Goal: Information Seeking & Learning: Stay updated

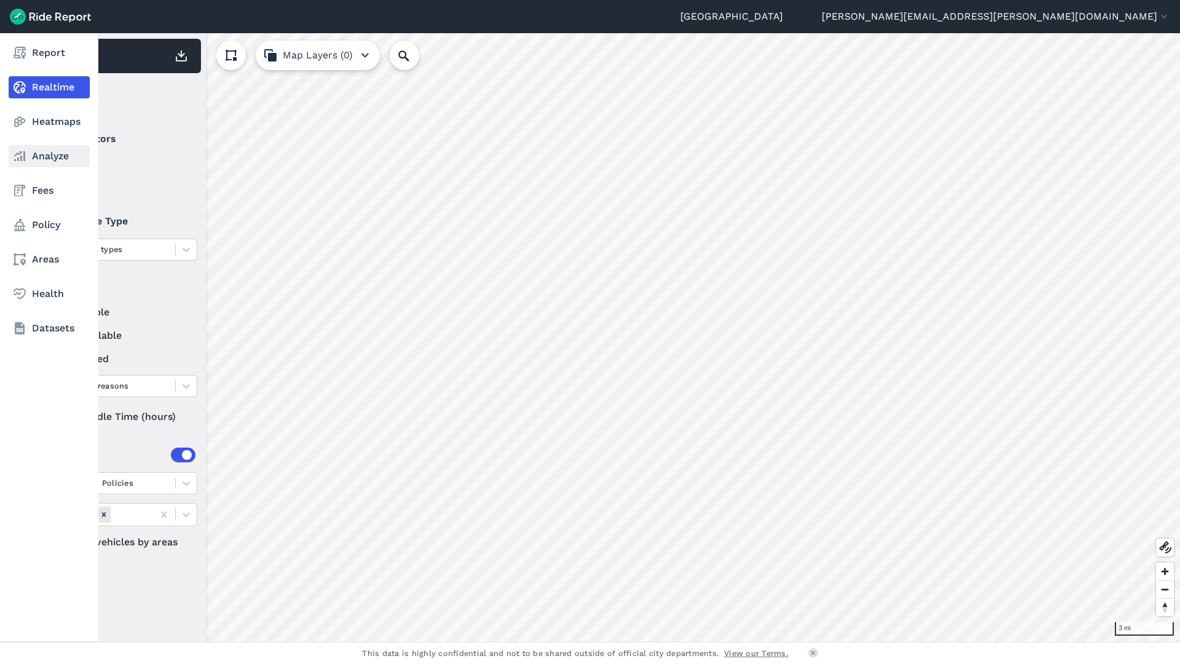
drag, startPoint x: 0, startPoint y: 0, endPoint x: 22, endPoint y: 157, distance: 158.2
click at [22, 157] on use at bounding box center [19, 156] width 11 height 10
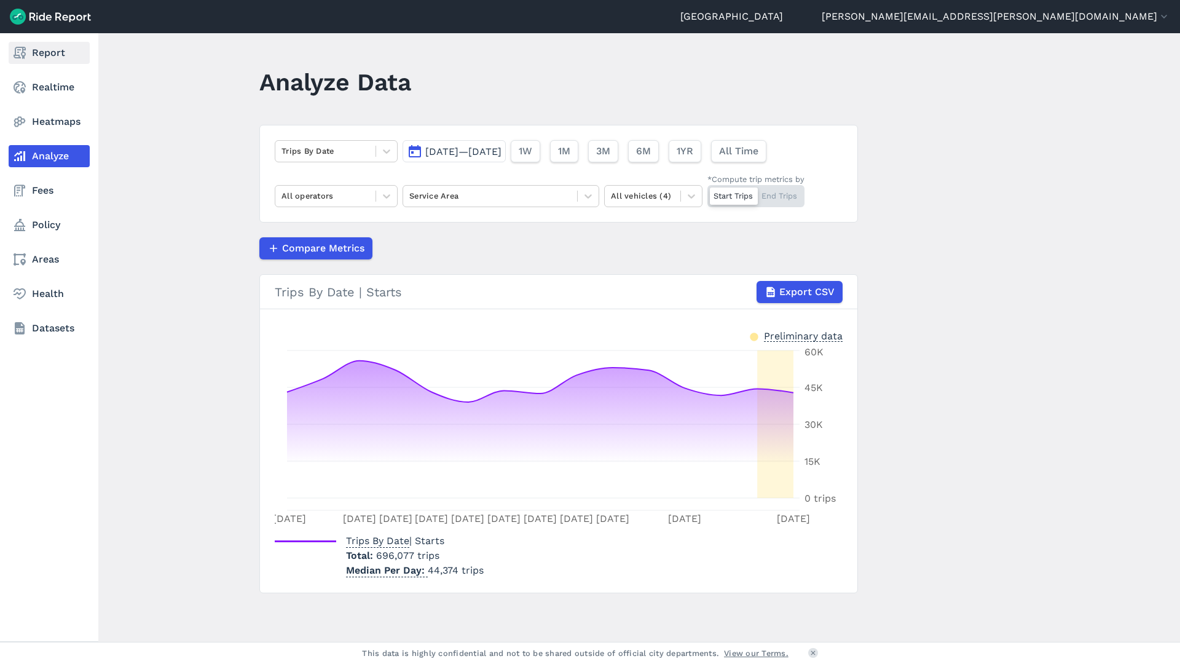
click at [40, 54] on link "Report" at bounding box center [49, 53] width 81 height 22
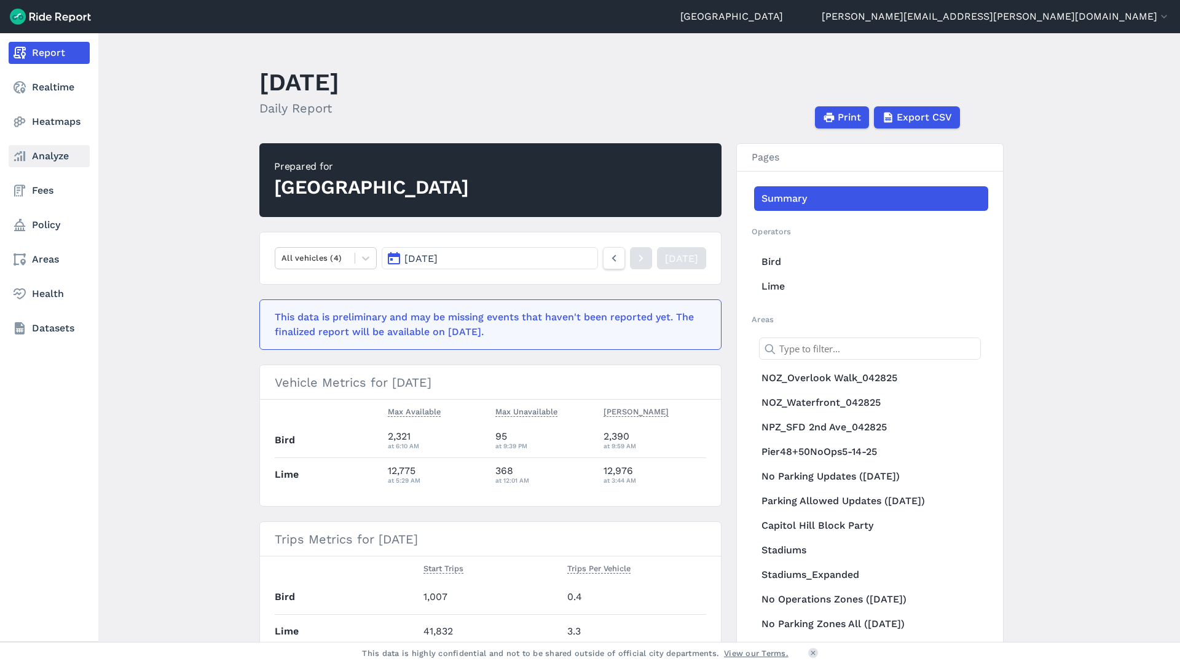
click at [52, 160] on link "Analyze" at bounding box center [49, 156] width 81 height 22
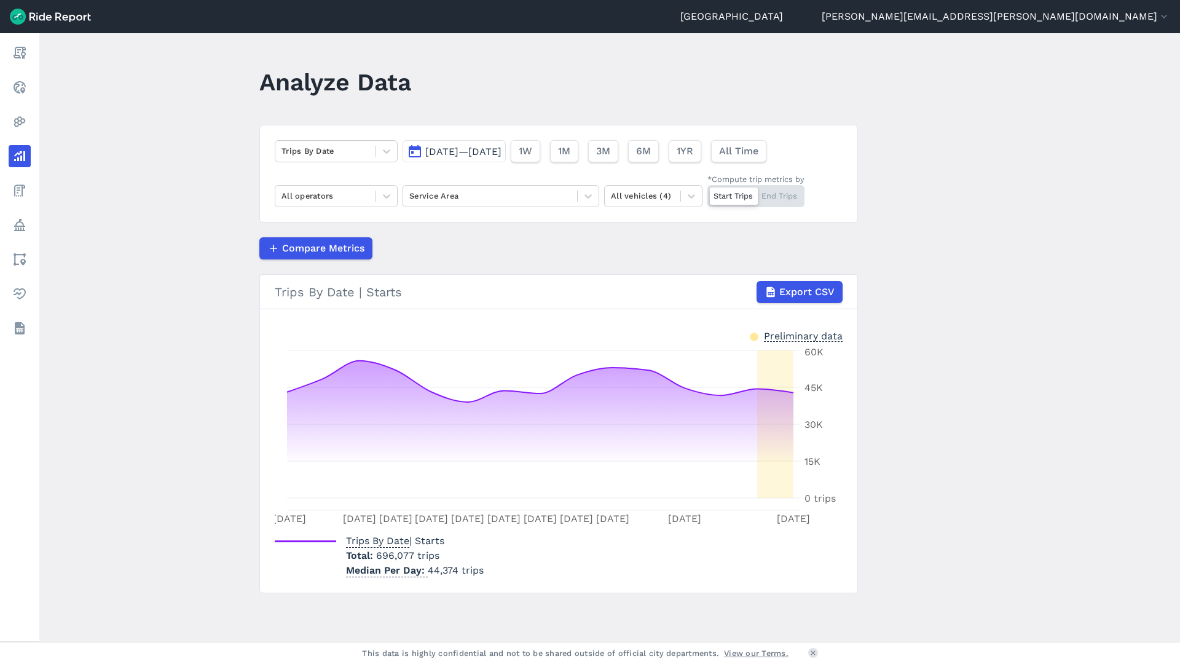
click at [396, 195] on div "Trips By Date [DATE]—[DATE] 1W 1M 3M 6M 1YR All Time All operators Service Area…" at bounding box center [558, 174] width 599 height 98
click at [378, 197] on div at bounding box center [386, 196] width 21 height 21
click at [344, 227] on div "Bird" at bounding box center [336, 225] width 123 height 22
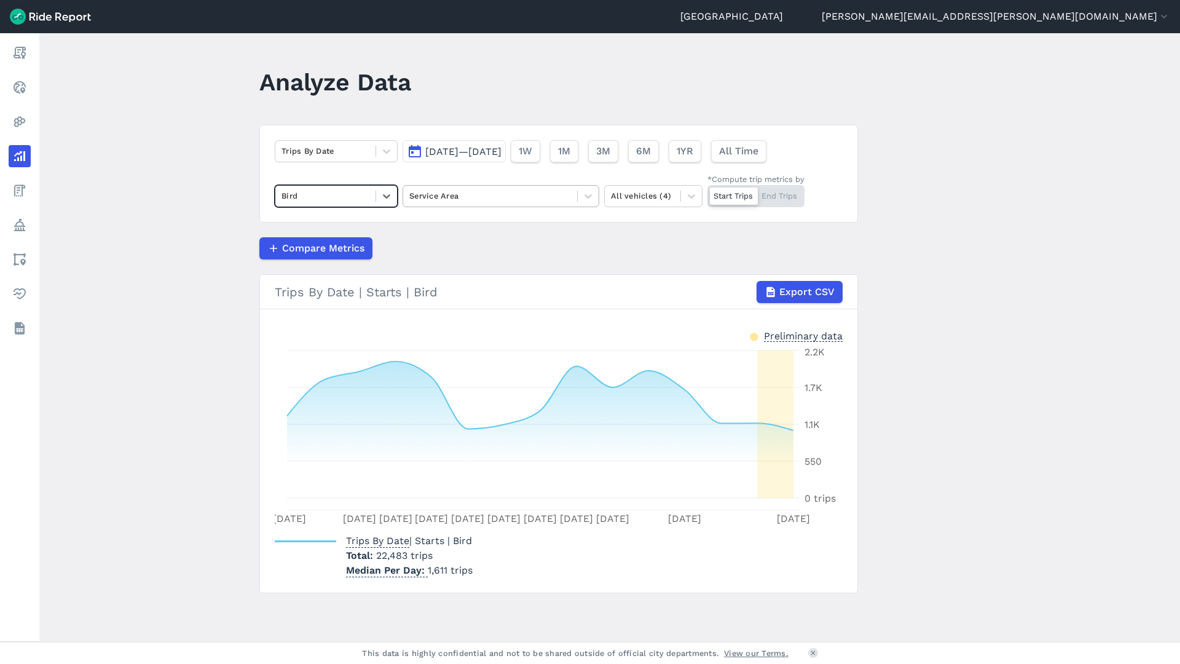
click at [476, 202] on div at bounding box center [490, 196] width 162 height 14
click at [205, 226] on main "Analyze Data Trips By Date [DATE]—[DATE] 1W 1M 3M 6M 1YR All Time Bird Service …" at bounding box center [609, 337] width 1141 height 608
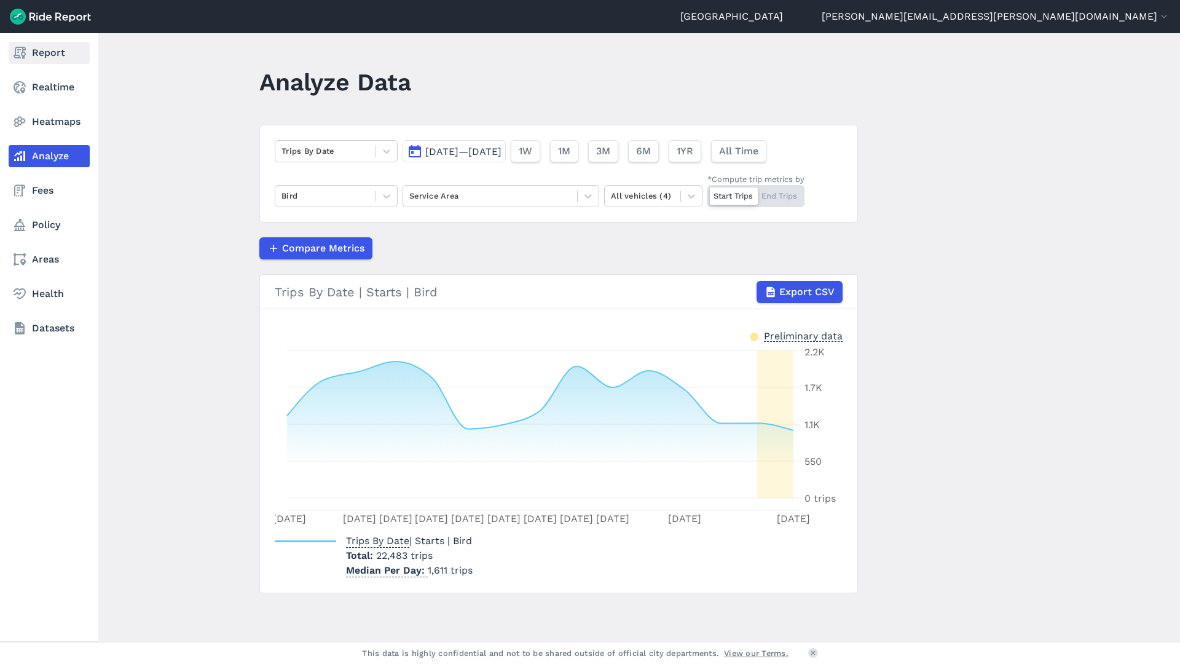
click at [23, 56] on use at bounding box center [20, 53] width 12 height 12
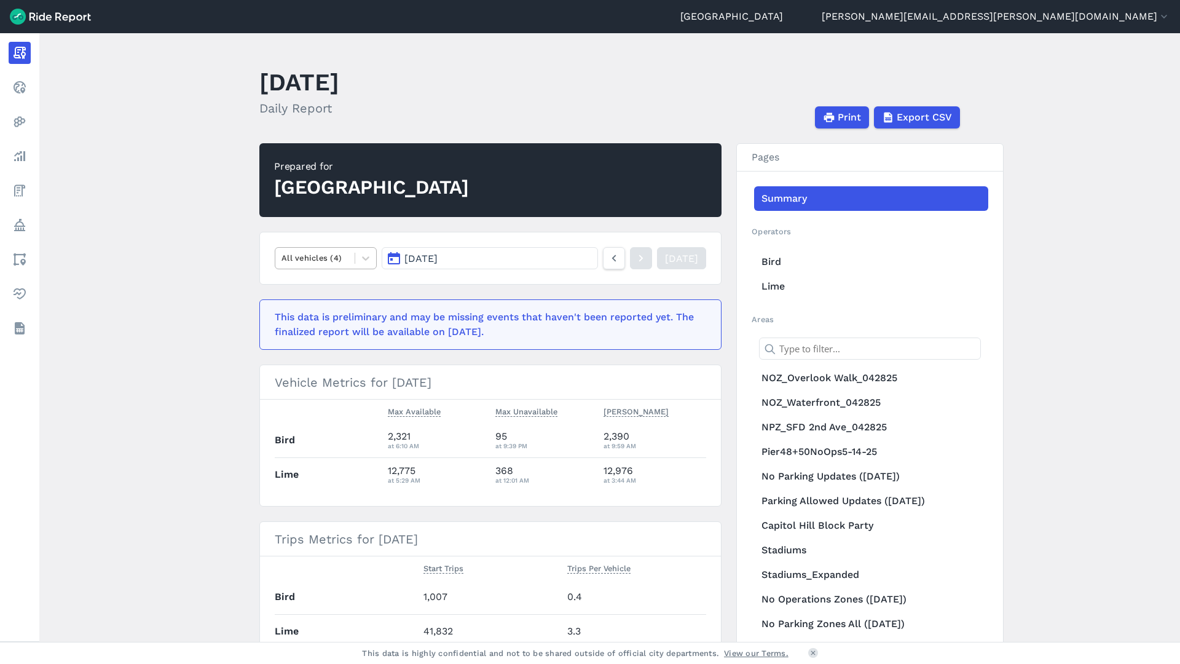
click at [327, 254] on div at bounding box center [314, 258] width 67 height 14
click at [317, 310] on div "E-Bikes" at bounding box center [326, 309] width 102 height 22
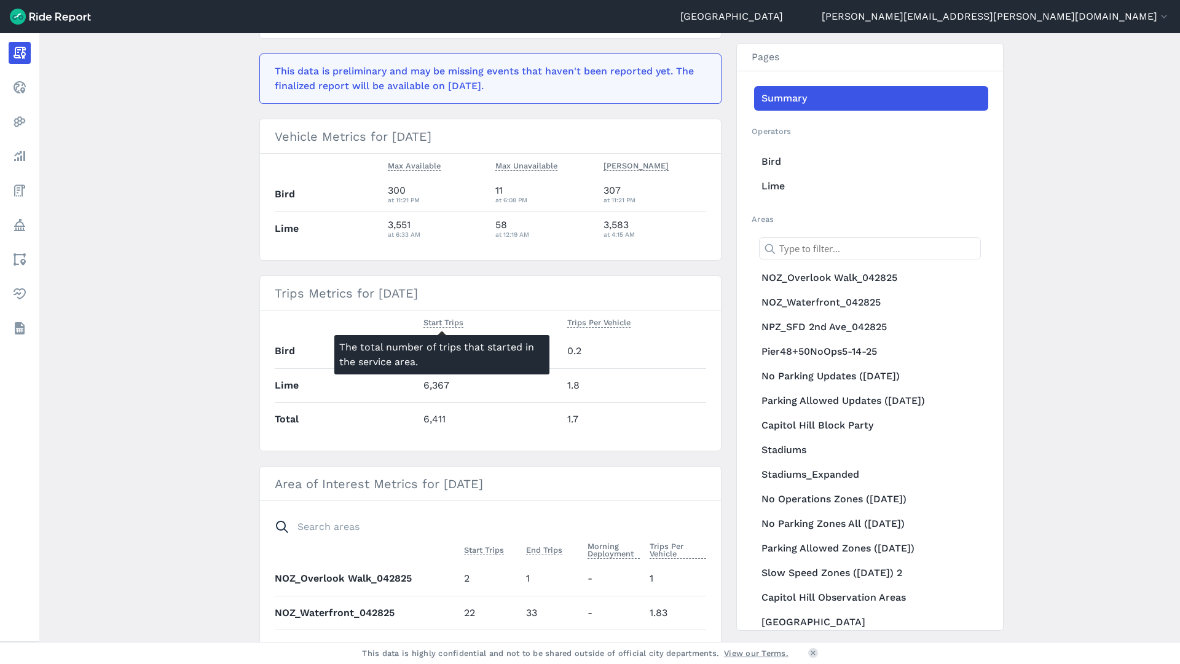
scroll to position [123, 0]
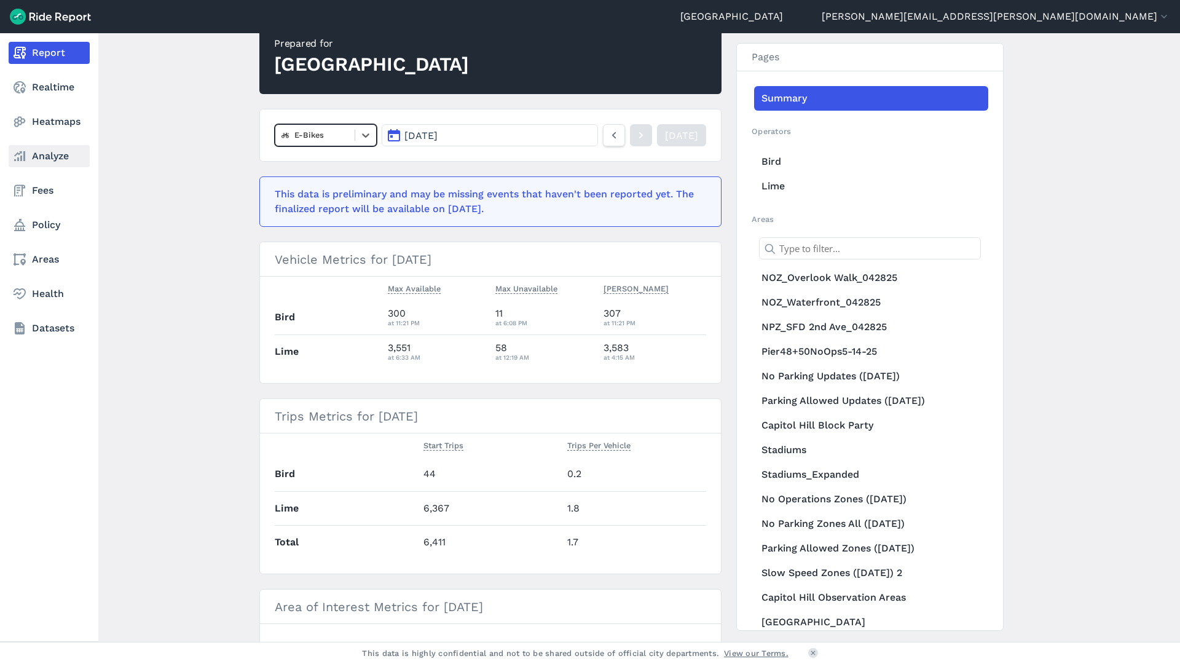
click at [27, 153] on link "Analyze" at bounding box center [49, 156] width 81 height 22
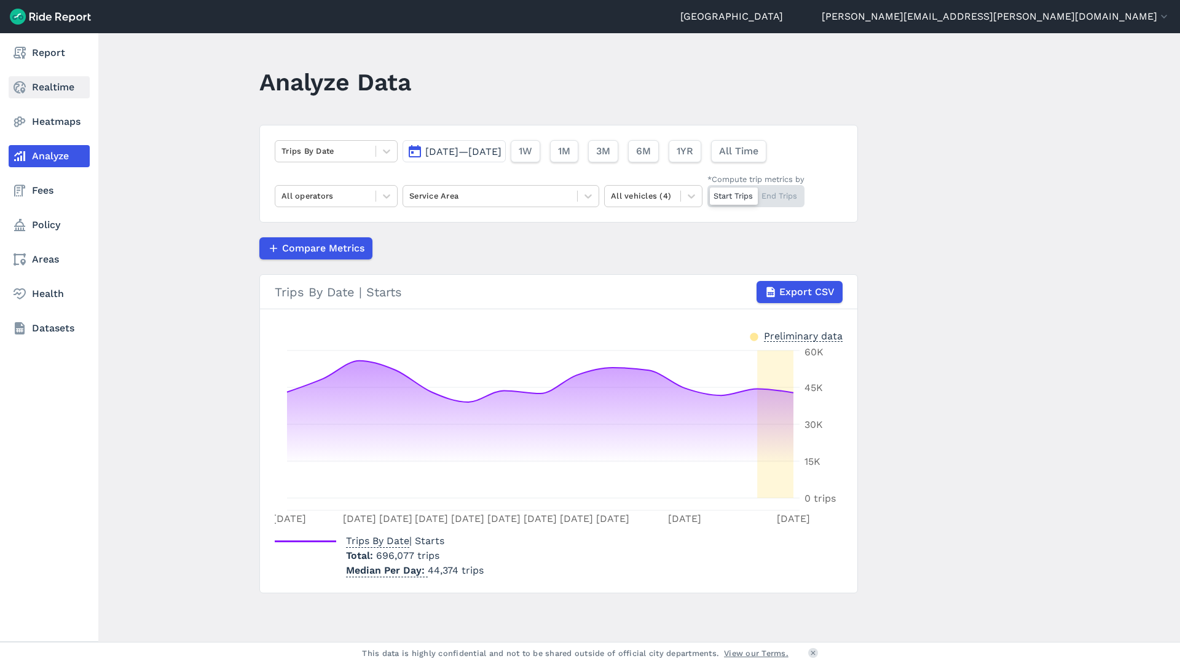
click at [42, 92] on link "Realtime" at bounding box center [49, 87] width 81 height 22
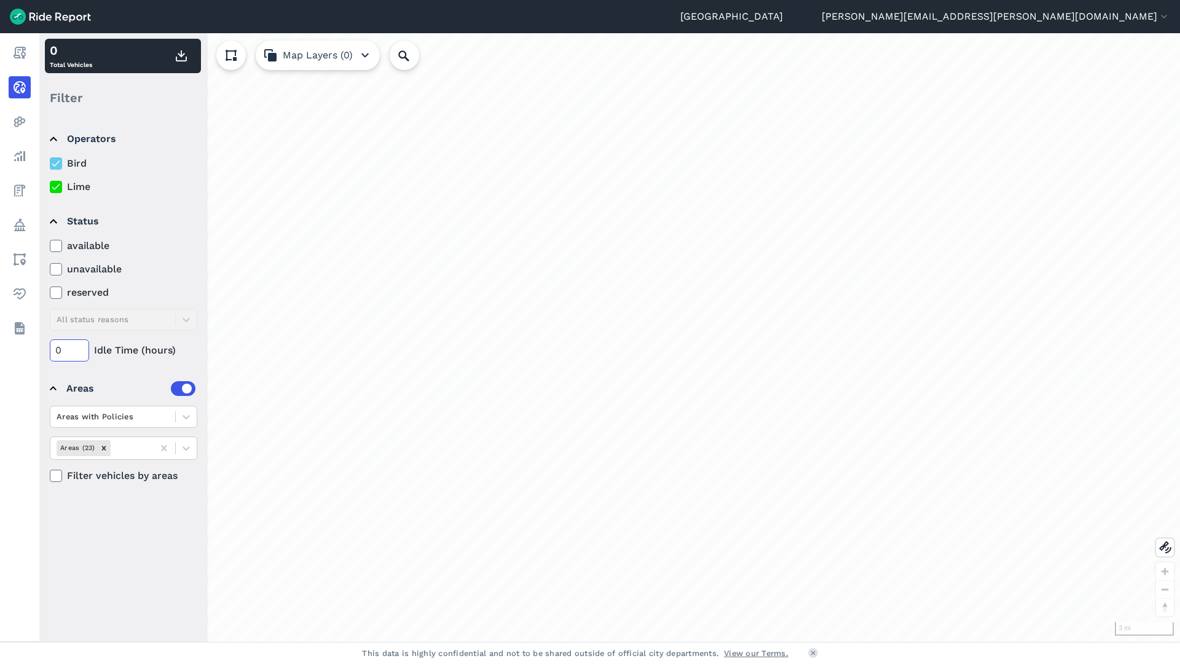
drag, startPoint x: 65, startPoint y: 347, endPoint x: 41, endPoint y: 347, distance: 24.6
click at [41, 347] on div "Operators Bird Lime Status available unavailable reserved All status reasons 0 …" at bounding box center [122, 379] width 167 height 524
click at [57, 187] on use at bounding box center [56, 187] width 8 height 6
click at [50, 187] on input "Lime" at bounding box center [50, 183] width 0 height 8
click at [189, 390] on label at bounding box center [183, 388] width 25 height 15
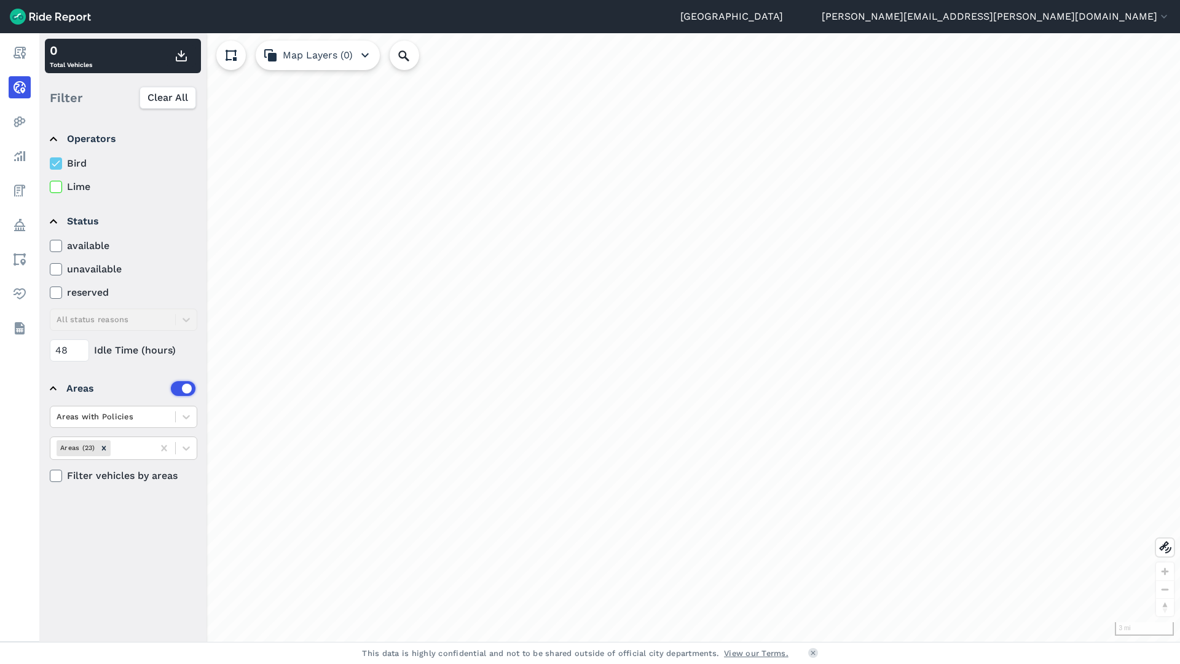
click at [171, 389] on input "checkbox" at bounding box center [171, 385] width 0 height 8
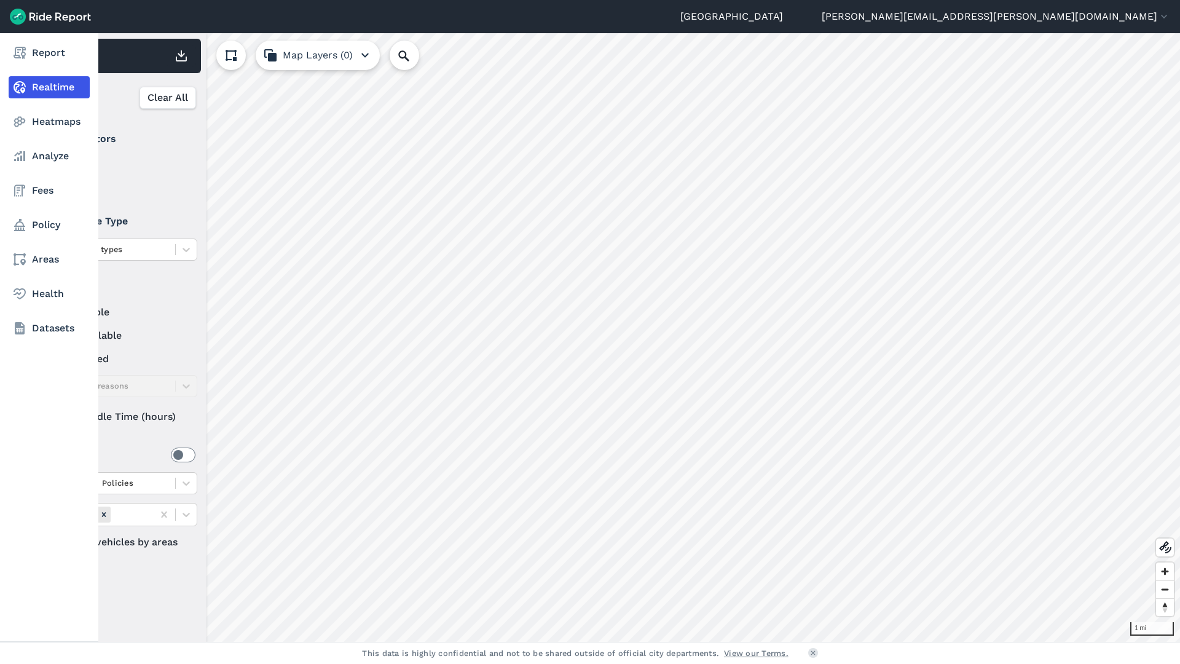
drag, startPoint x: 77, startPoint y: 420, endPoint x: 36, endPoint y: 415, distance: 41.5
click at [36, 415] on div "Report Realtime Heatmaps Analyze Fees Policy Areas Health Datasets 1 mi 871 Tot…" at bounding box center [590, 337] width 1180 height 608
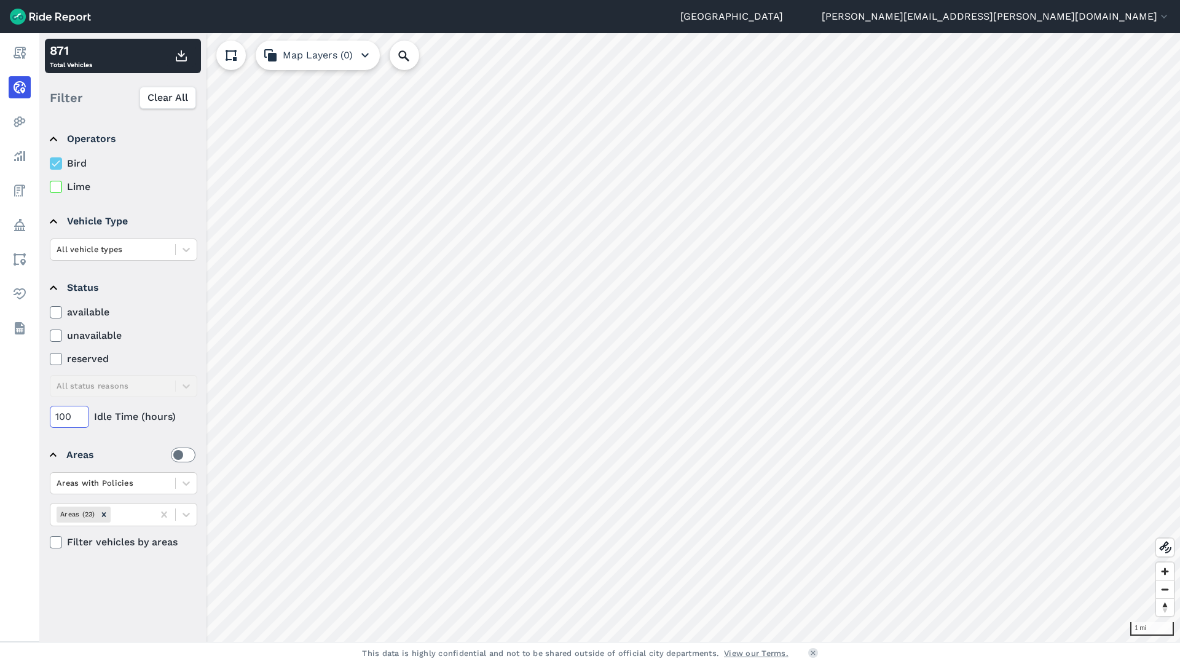
drag, startPoint x: 71, startPoint y: 414, endPoint x: 98, endPoint y: 426, distance: 29.1
click at [71, 413] on input "100" at bounding box center [69, 417] width 39 height 22
click at [174, 352] on label "reserved" at bounding box center [124, 359] width 148 height 15
click at [50, 352] on input "reserved" at bounding box center [50, 356] width 0 height 8
click at [54, 310] on icon at bounding box center [55, 312] width 11 height 12
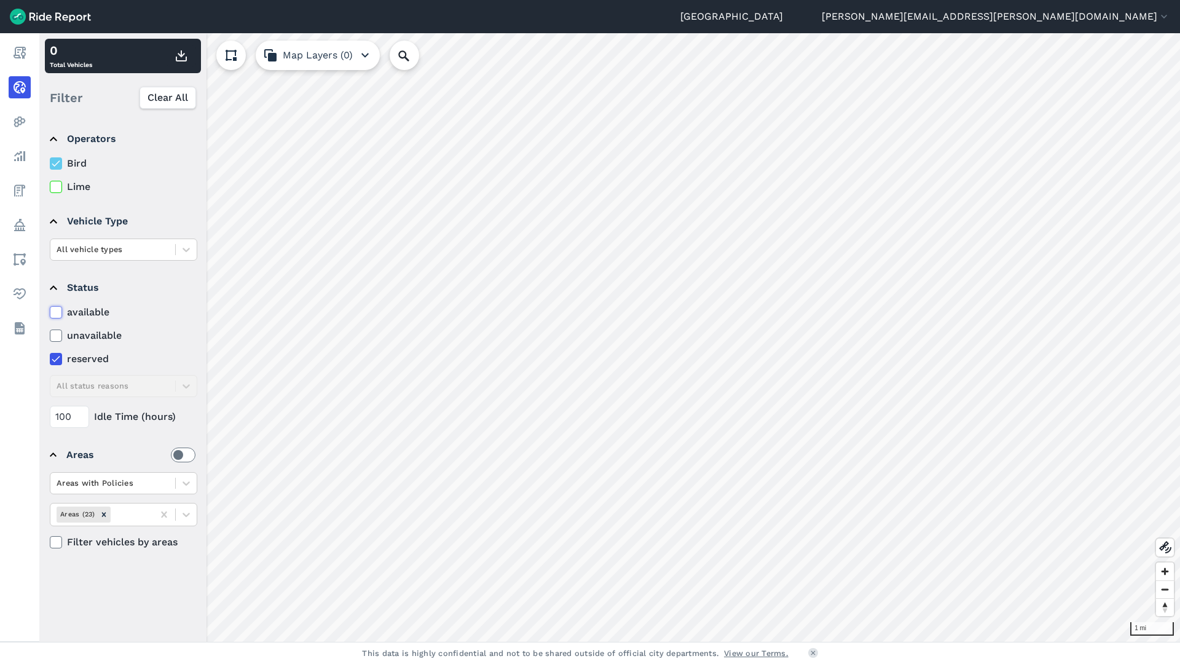
click at [50, 310] on input "available" at bounding box center [50, 309] width 0 height 8
click at [191, 250] on icon at bounding box center [186, 249] width 12 height 12
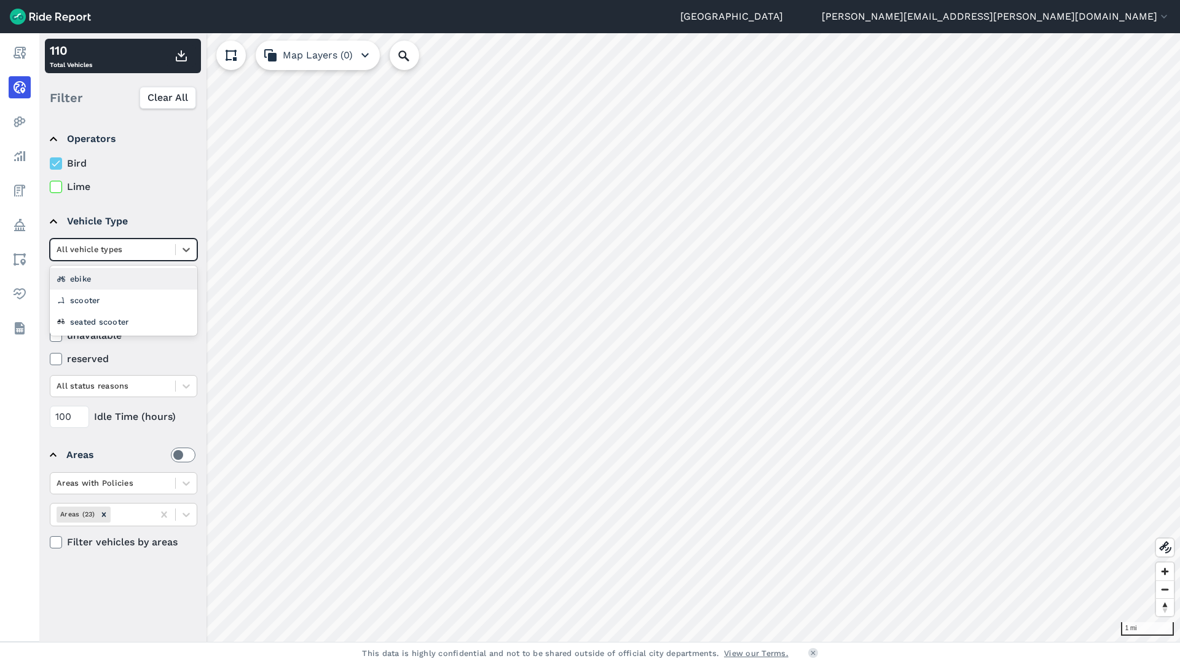
click at [122, 279] on div "ebike" at bounding box center [124, 279] width 148 height 22
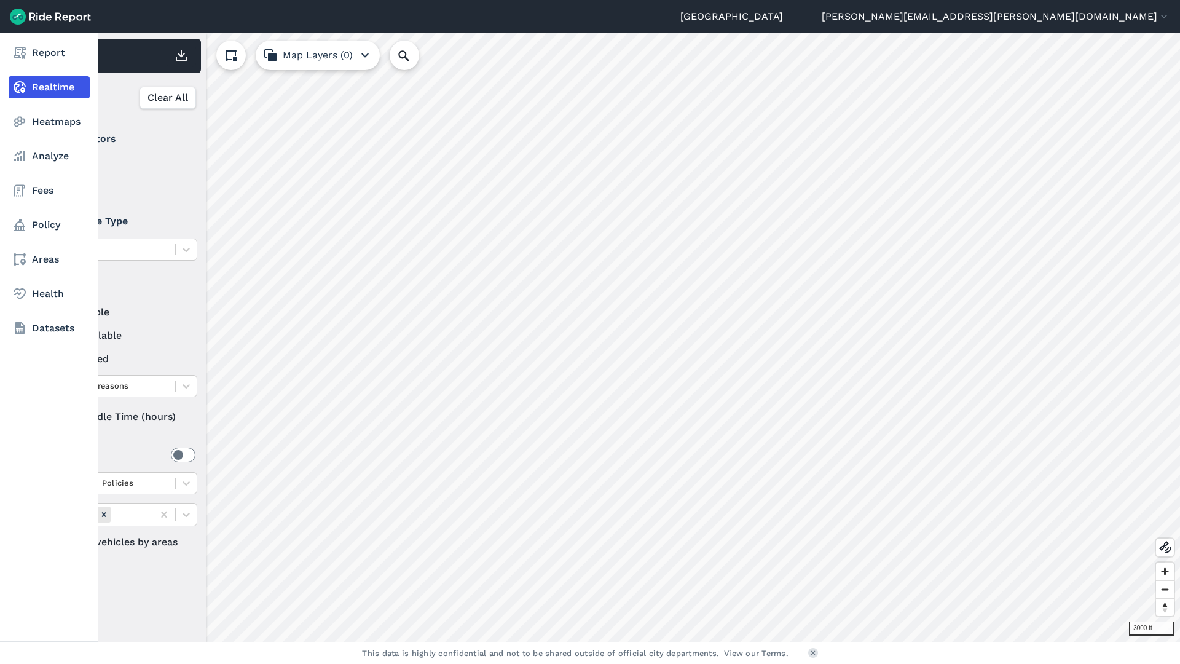
drag, startPoint x: 74, startPoint y: 417, endPoint x: 26, endPoint y: 411, distance: 49.0
click at [26, 411] on div "Report Realtime Heatmaps Analyze Fees Policy Areas Health Datasets 3000 ft 41 T…" at bounding box center [590, 337] width 1180 height 608
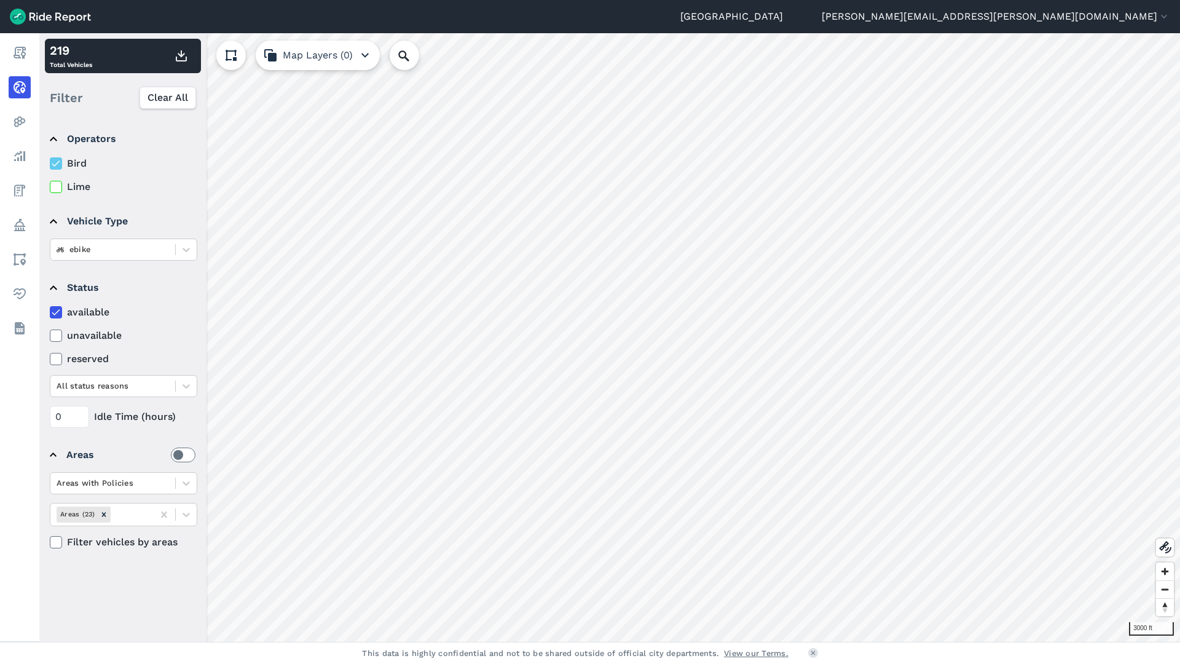
click at [104, 86] on div "Filter Clear All" at bounding box center [123, 98] width 156 height 38
click at [70, 420] on input "0" at bounding box center [69, 417] width 39 height 22
click at [60, 412] on input "0100" at bounding box center [69, 417] width 39 height 22
click at [148, 596] on div "Operators Bird Lime Vehicle Type ebike Status available unavailable reserved Al…" at bounding box center [122, 379] width 167 height 524
drag, startPoint x: 71, startPoint y: 419, endPoint x: 41, endPoint y: 417, distance: 29.6
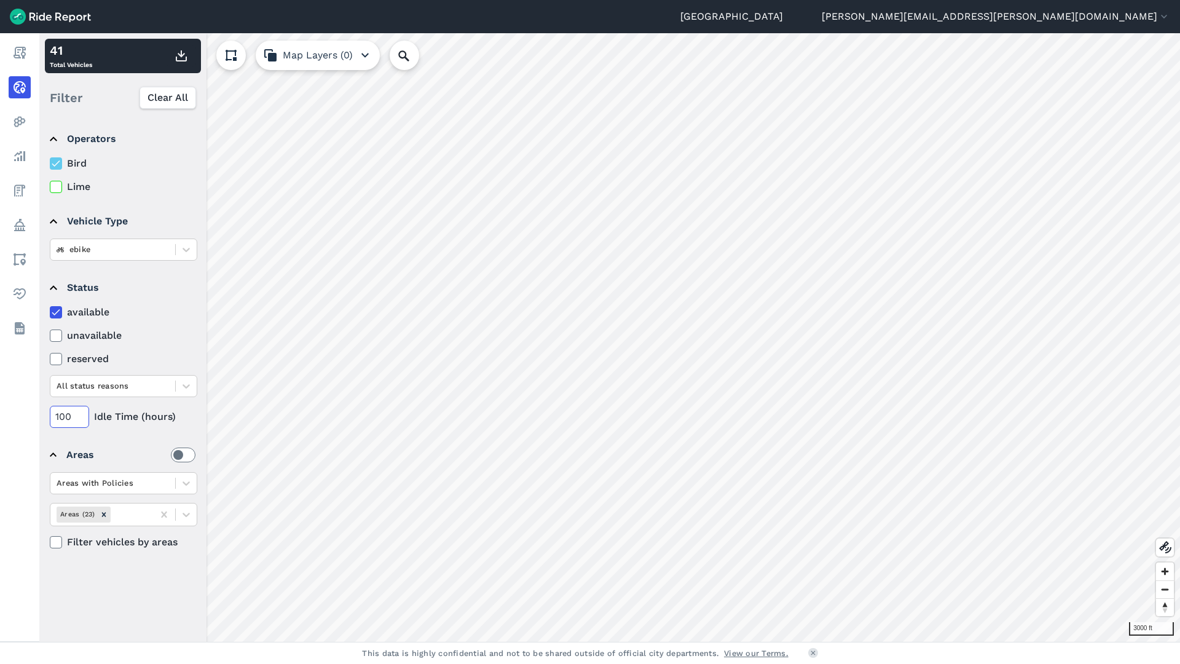
click at [41, 417] on div "Operators Bird Lime Vehicle Type ebike Status available unavailable reserved Al…" at bounding box center [122, 379] width 167 height 524
click at [100, 599] on div "Operators Bird Lime Vehicle Type ebike Status available unavailable reserved Al…" at bounding box center [122, 379] width 167 height 524
click at [90, 256] on div at bounding box center [113, 249] width 112 height 14
click at [81, 296] on div "scooter" at bounding box center [124, 300] width 148 height 22
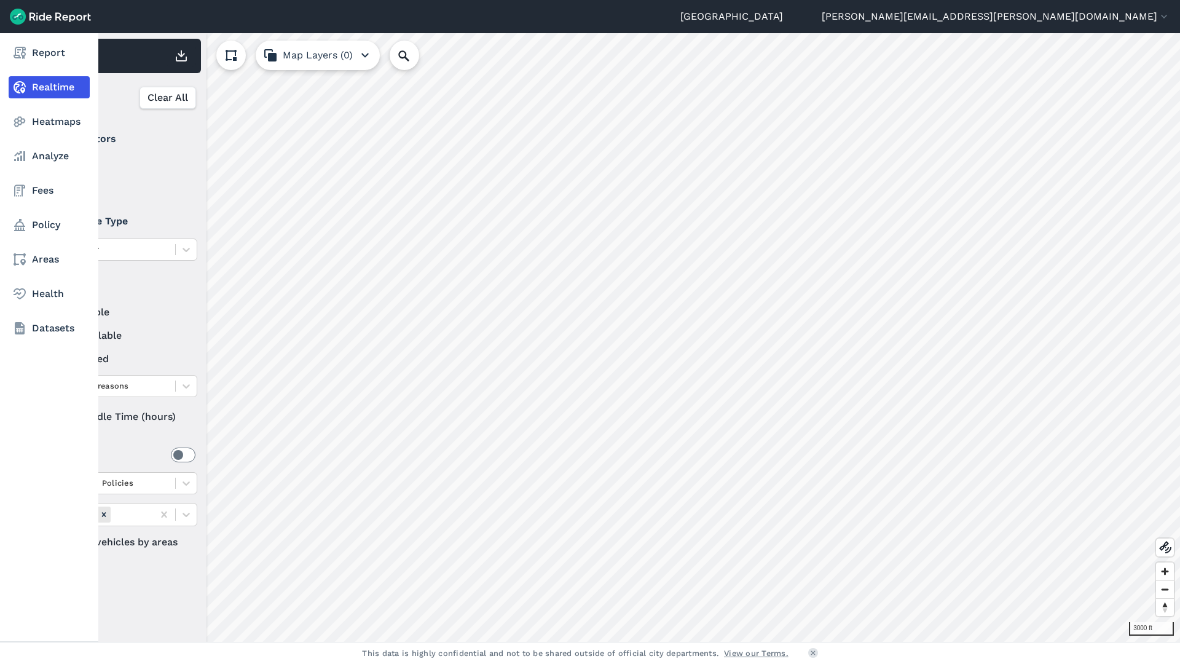
drag, startPoint x: 68, startPoint y: 413, endPoint x: 37, endPoint y: 410, distance: 30.9
click at [37, 410] on div "Report Realtime Heatmaps Analyze Fees Policy Areas Health Datasets 3000 ft 476 …" at bounding box center [590, 337] width 1180 height 608
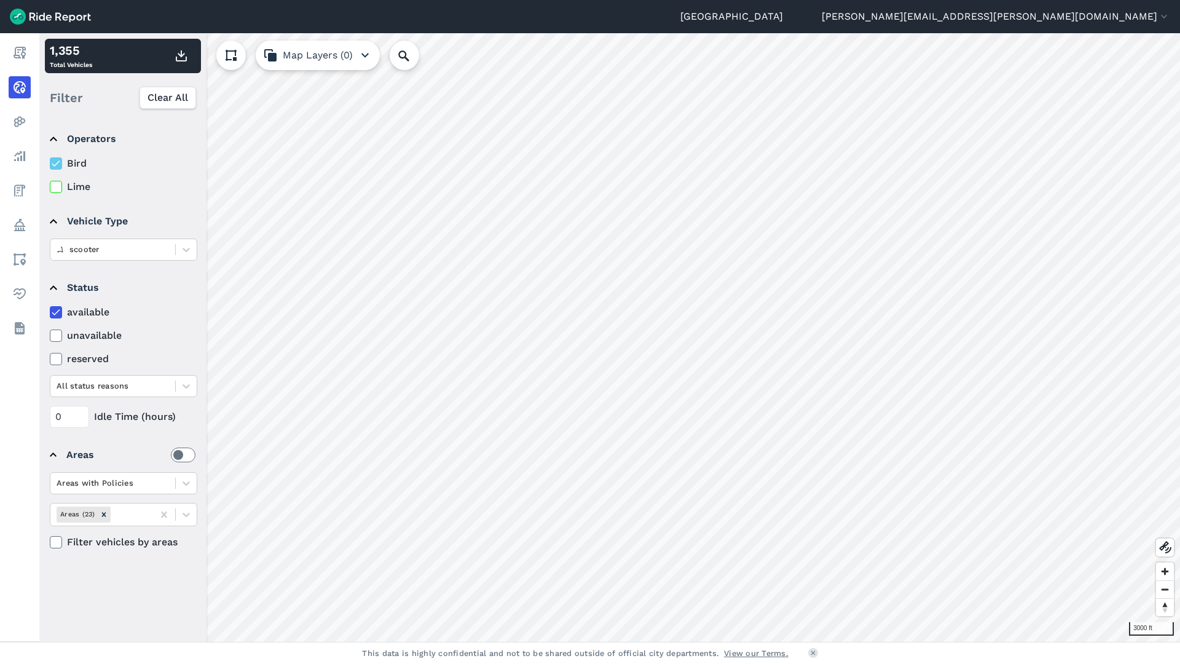
click at [149, 590] on div "Operators Bird Lime Vehicle Type scooter Status available unavailable reserved …" at bounding box center [122, 379] width 167 height 524
click at [69, 420] on input "0" at bounding box center [69, 417] width 39 height 22
click at [155, 591] on div "Operators Bird Lime Vehicle Type scooter Status available unavailable reserved …" at bounding box center [122, 379] width 167 height 524
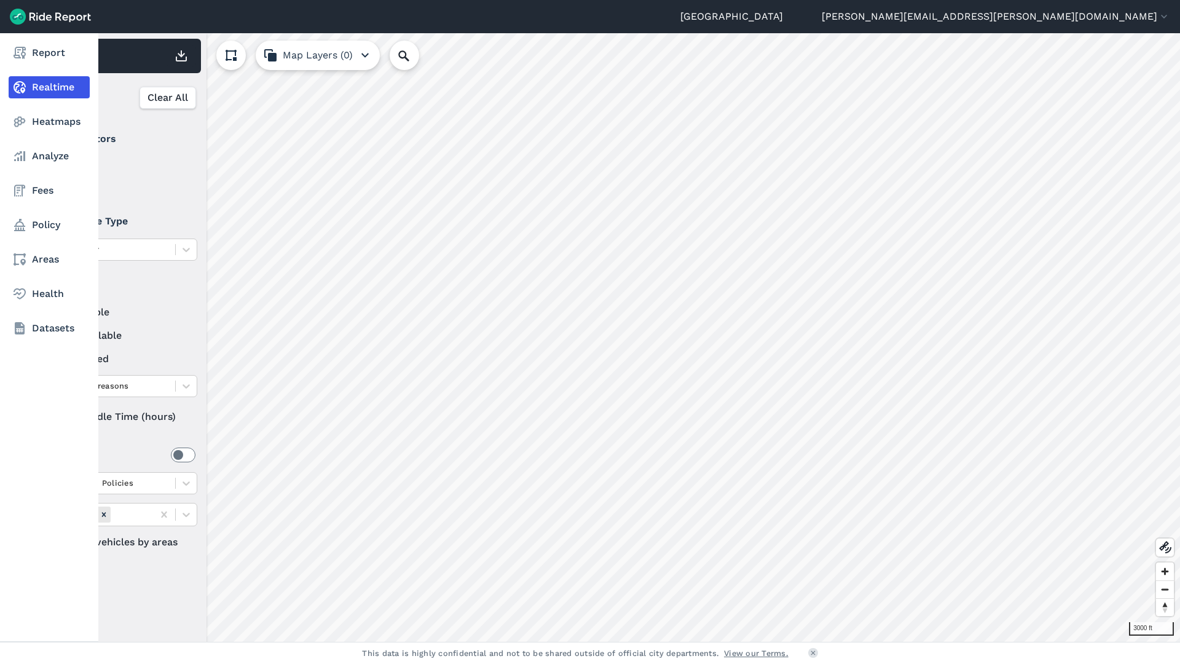
drag, startPoint x: 75, startPoint y: 415, endPoint x: 33, endPoint y: 405, distance: 43.7
click at [33, 405] on div "Report Realtime Heatmaps Analyze Fees Policy Areas Health Datasets 3000 ft 461 …" at bounding box center [590, 337] width 1180 height 608
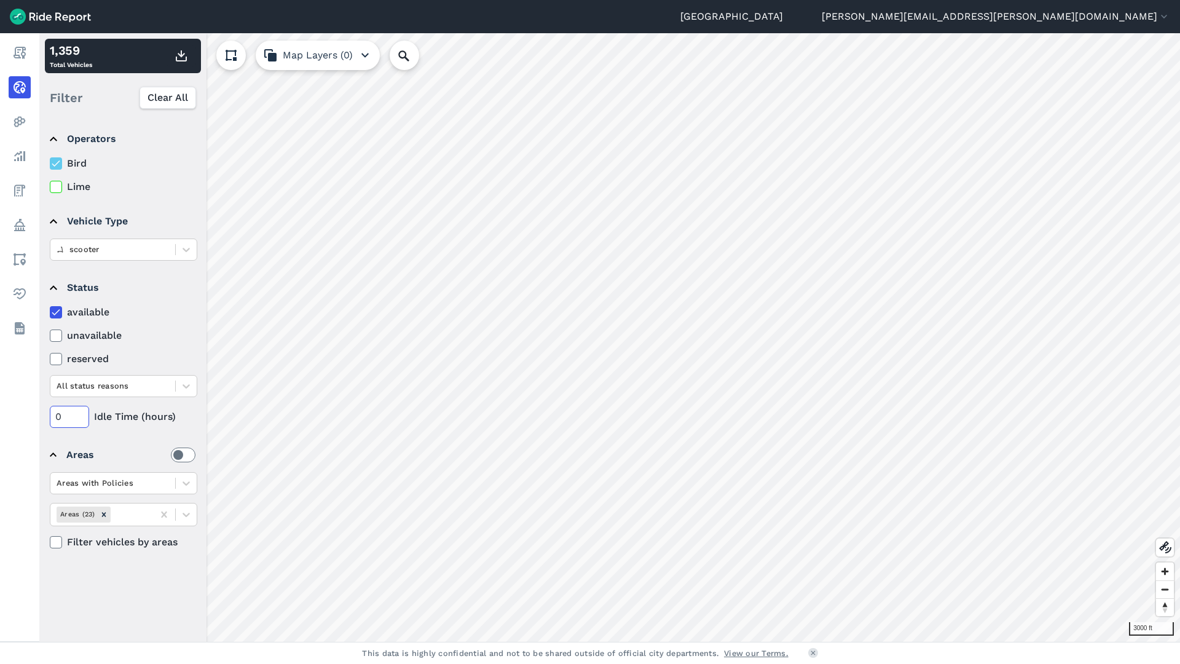
type input "0"
